Goal: Task Accomplishment & Management: Manage account settings

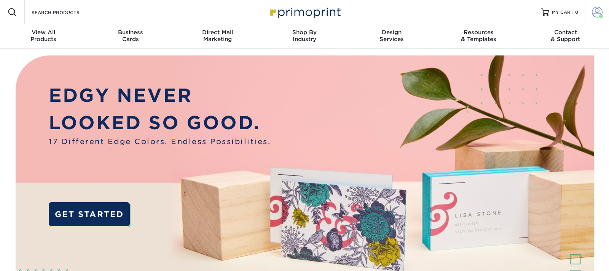
click at [595, 9] on span at bounding box center [597, 12] width 11 height 11
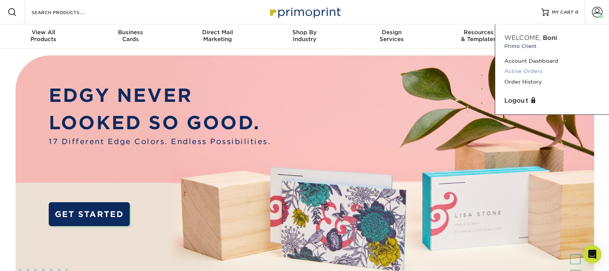
click at [527, 70] on link "Active Orders" at bounding box center [552, 71] width 96 height 10
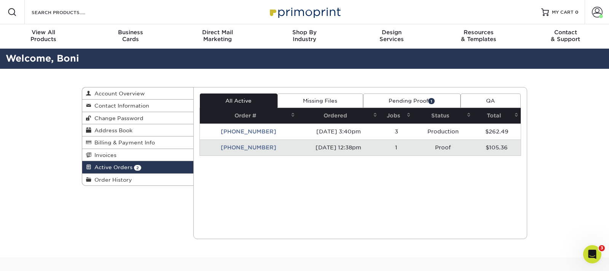
click at [243, 148] on td "25814-123892-914" at bounding box center [248, 148] width 97 height 16
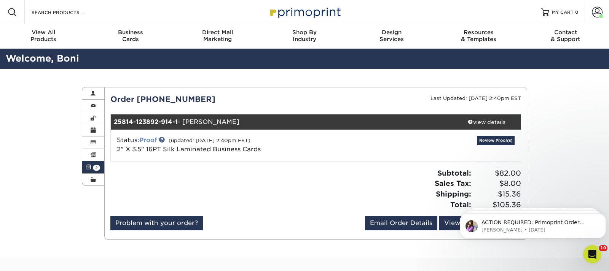
click at [151, 142] on link "Proof" at bounding box center [148, 140] width 18 height 7
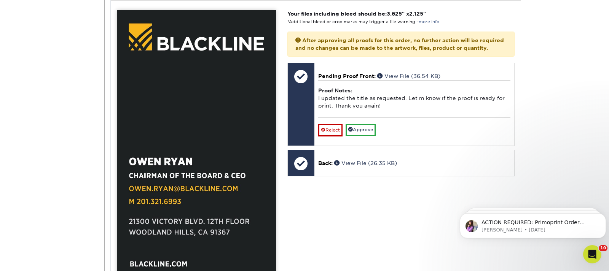
scroll to position [350, 0]
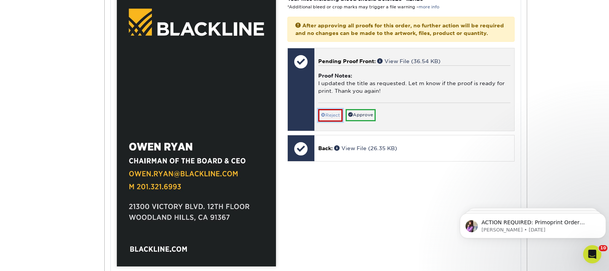
click at [332, 121] on link "Reject" at bounding box center [330, 115] width 24 height 12
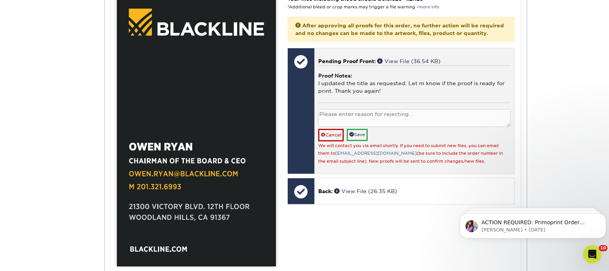
click at [384, 126] on textarea at bounding box center [414, 118] width 192 height 18
click at [408, 121] on textarea "Please change to:" at bounding box center [414, 118] width 192 height 18
click at [409, 127] on textarea "Please change to: Chairman & CEO. (an ampersand between chairman and CEO)" at bounding box center [414, 118] width 192 height 18
type textarea "Please change to: Chairman & CEO. (an ampersand between chairman and CEO) thank…"
click at [361, 141] on link "Save" at bounding box center [357, 135] width 21 height 12
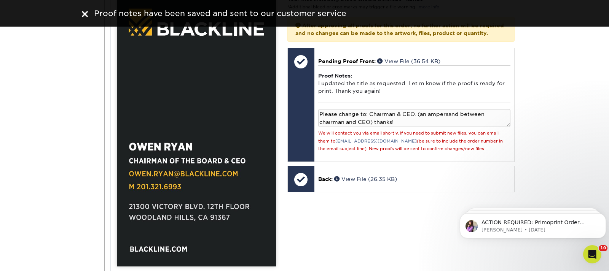
click at [85, 15] on img at bounding box center [85, 14] width 6 height 6
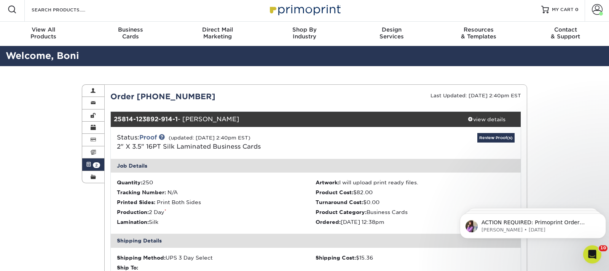
scroll to position [0, 0]
